Goal: Task Accomplishment & Management: Complete application form

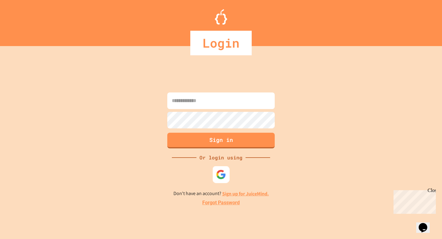
click at [224, 174] on img at bounding box center [221, 175] width 10 height 10
click at [200, 101] on input at bounding box center [220, 100] width 107 height 17
type input "*"
